Goal: Answer question/provide support

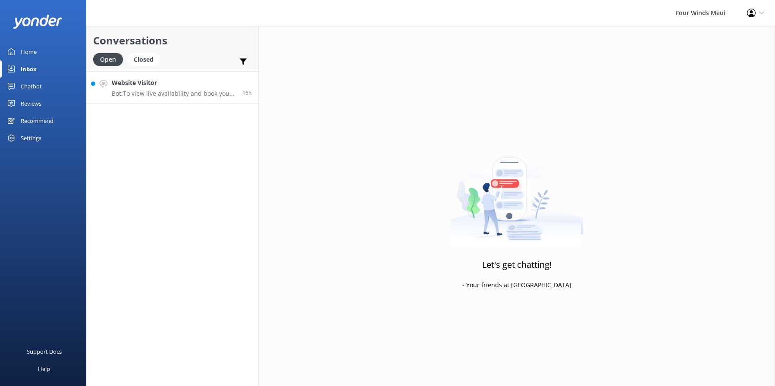
click at [186, 90] on p "Bot: To view live availability and book your tour, please visit https://www.fou…" at bounding box center [174, 94] width 124 height 8
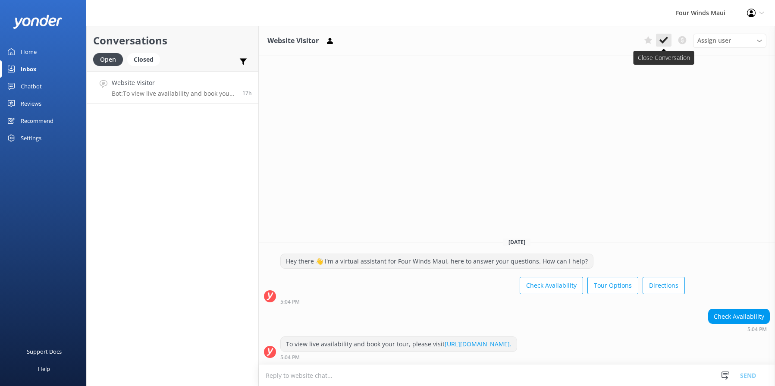
click at [659, 46] on button at bounding box center [664, 40] width 16 height 13
